Goal: Check status: Check status

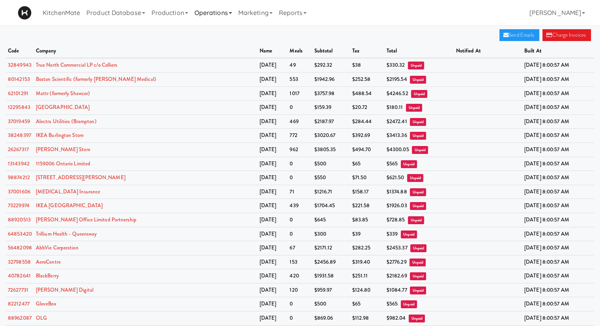
click at [207, 10] on link "Operations" at bounding box center [213, 12] width 44 height 25
click at [269, 9] on link "Marketing" at bounding box center [255, 12] width 41 height 25
click at [291, 11] on link "Reports" at bounding box center [293, 12] width 34 height 25
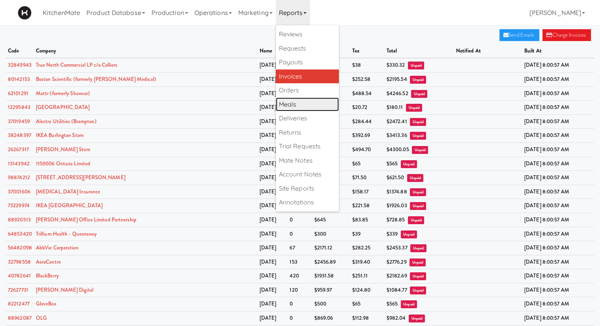
click at [297, 98] on link "Meals" at bounding box center [307, 104] width 63 height 14
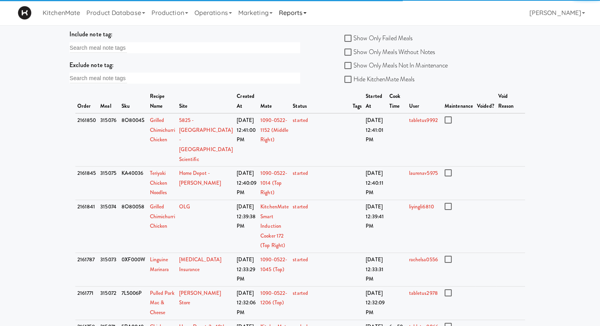
click at [294, 15] on link "Reports" at bounding box center [293, 12] width 34 height 25
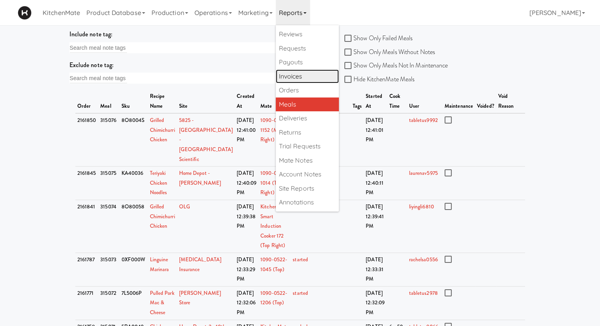
click at [295, 77] on link "Invoices" at bounding box center [307, 76] width 63 height 14
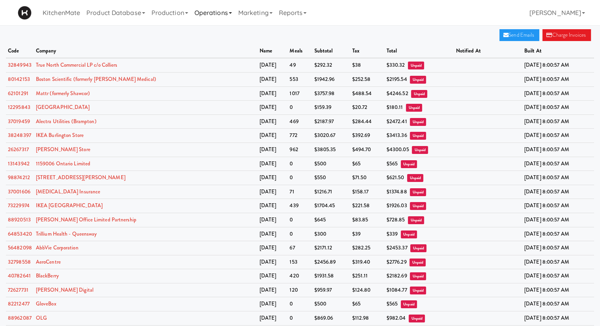
click at [207, 13] on link "Operations" at bounding box center [213, 12] width 44 height 25
click at [215, 46] on link "Companies" at bounding box center [222, 48] width 63 height 14
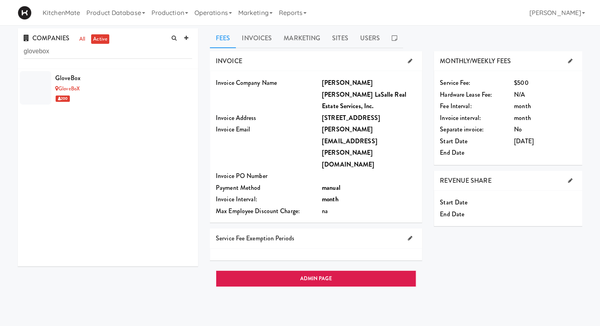
type input "glovebox"
click at [129, 82] on div "GloveBox" at bounding box center [123, 78] width 137 height 12
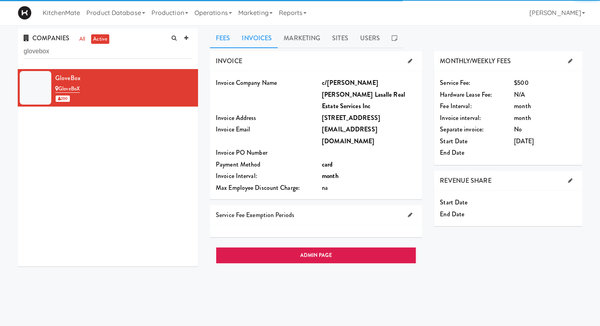
click at [261, 37] on link "Invoices" at bounding box center [257, 38] width 42 height 20
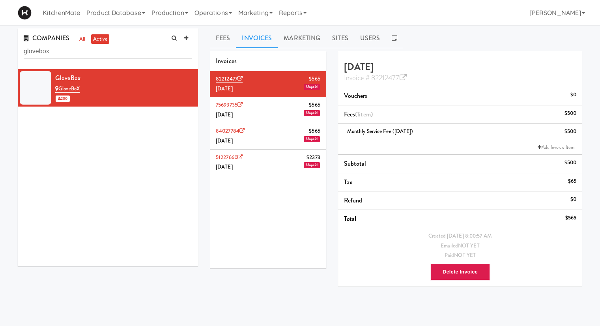
click at [254, 109] on li "75693735 $565 [DATE] Unpaid" at bounding box center [268, 110] width 116 height 26
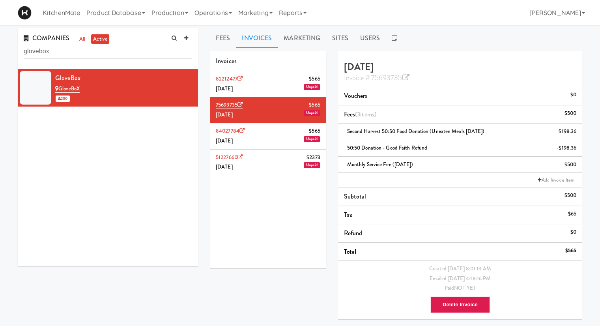
click at [260, 135] on li "84027784 $565 [DATE] Unpaid" at bounding box center [268, 136] width 116 height 26
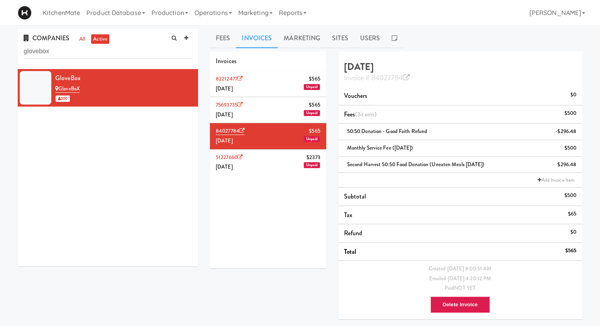
click at [261, 110] on li "75693735 $565 [DATE] Unpaid" at bounding box center [268, 110] width 116 height 26
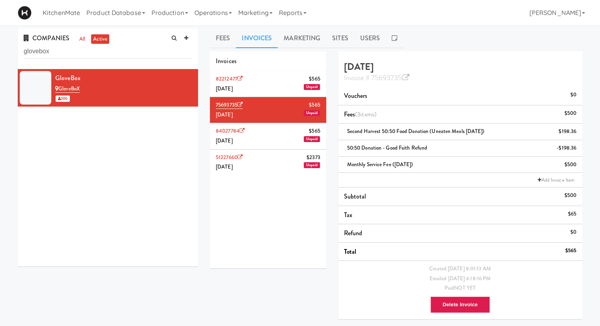
click at [270, 95] on li "82212477 $565 [DATE] Unpaid" at bounding box center [268, 84] width 116 height 26
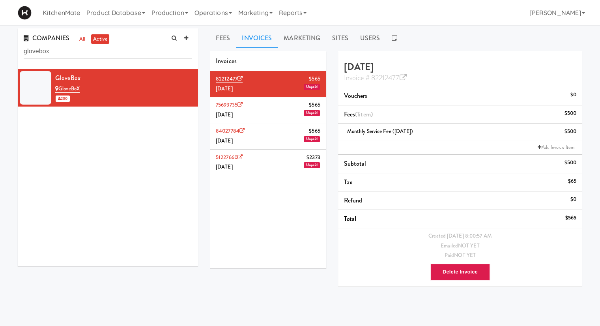
click at [269, 106] on li "75693735 $565 [DATE] Unpaid" at bounding box center [268, 110] width 116 height 26
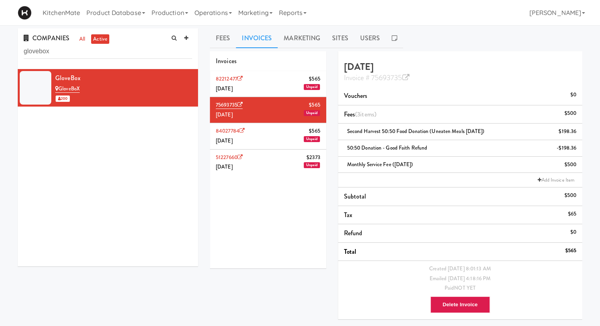
click at [265, 92] on li "82212477 $565 [DATE] Unpaid" at bounding box center [268, 84] width 116 height 26
